Goal: Information Seeking & Learning: Learn about a topic

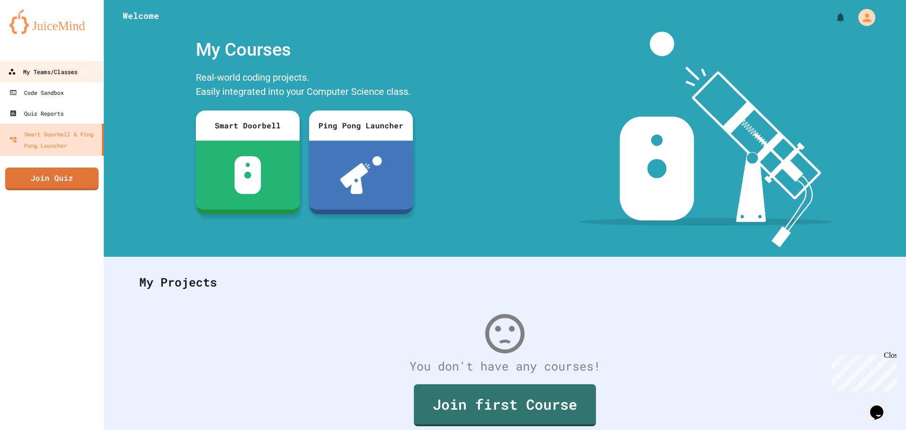
click at [45, 68] on div "My Teams/Classes" at bounding box center [42, 72] width 69 height 12
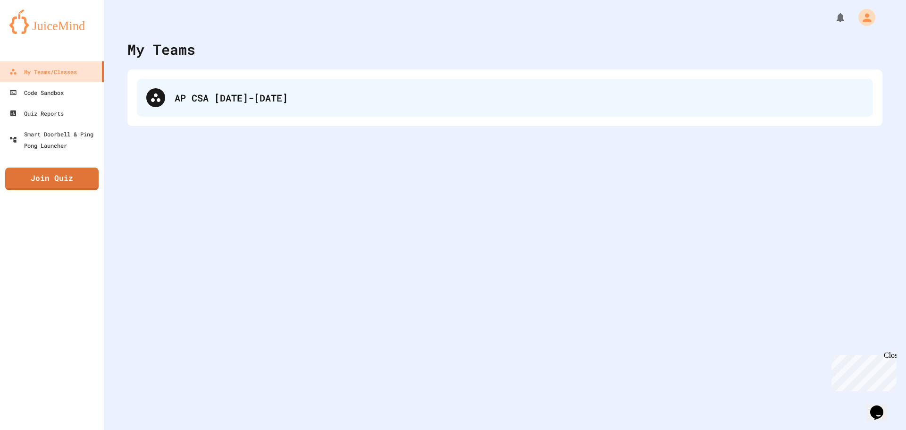
click at [288, 96] on div "AP CSA [DATE]-[DATE]" at bounding box center [519, 98] width 689 height 14
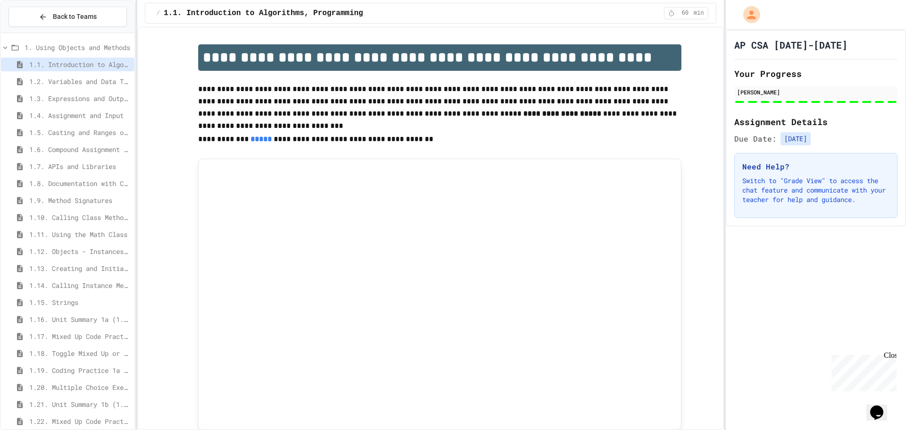
click at [71, 245] on div "1.12. Objects - Instances of Classes" at bounding box center [68, 251] width 134 height 14
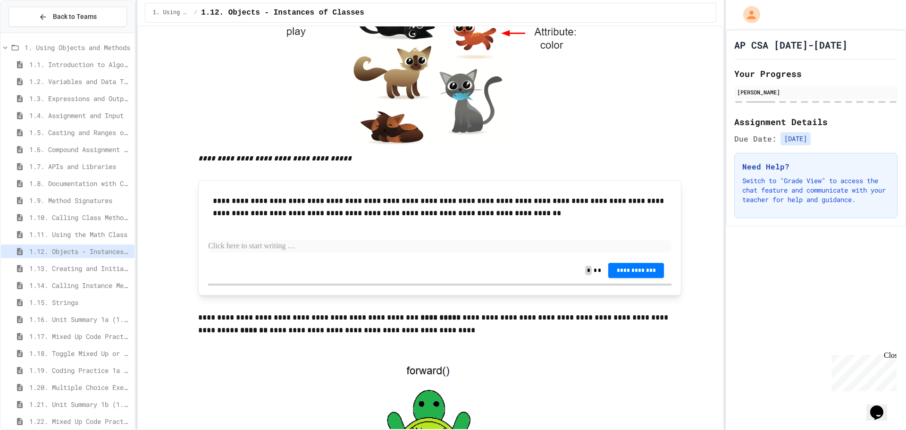
scroll to position [1463, 0]
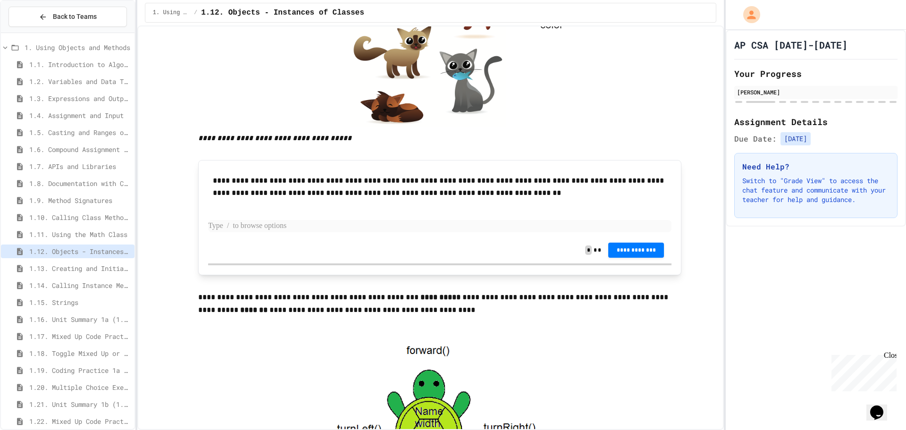
click at [377, 232] on p at bounding box center [439, 226] width 463 height 12
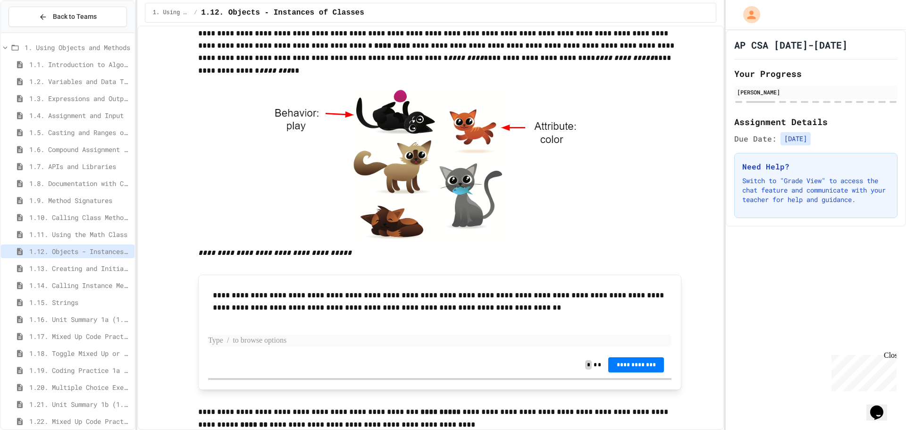
scroll to position [1227, 0]
